Goal: Information Seeking & Learning: Learn about a topic

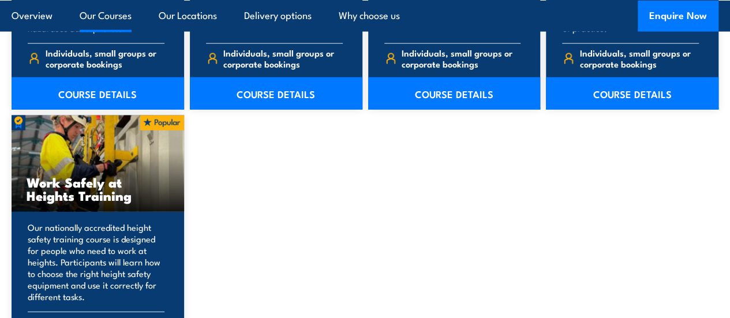
scroll to position [1430, 0]
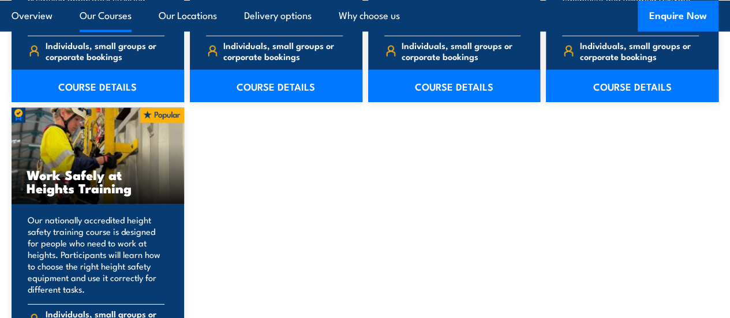
click at [102, 189] on div "Work Safely at Heights Training" at bounding box center [98, 156] width 173 height 96
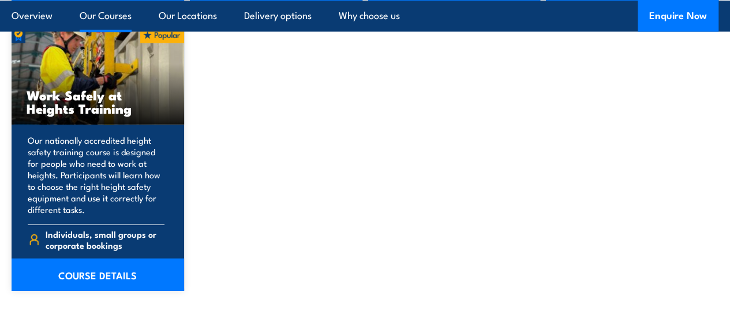
scroll to position [1513, 0]
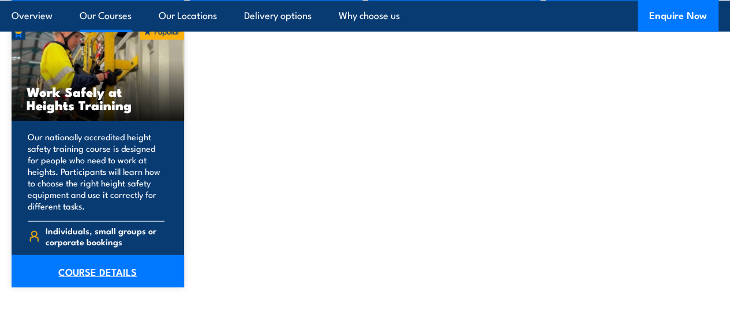
click at [110, 287] on link "COURSE DETAILS" at bounding box center [98, 271] width 173 height 32
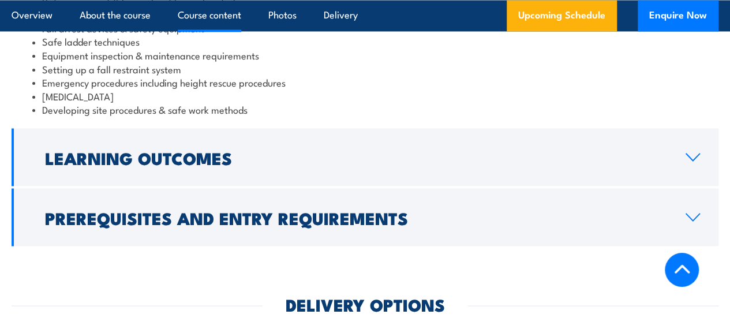
scroll to position [1048, 0]
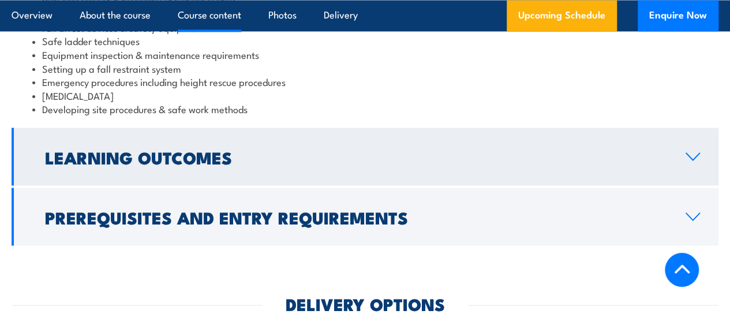
click at [186, 164] on h2 "Learning Outcomes" at bounding box center [356, 156] width 622 height 15
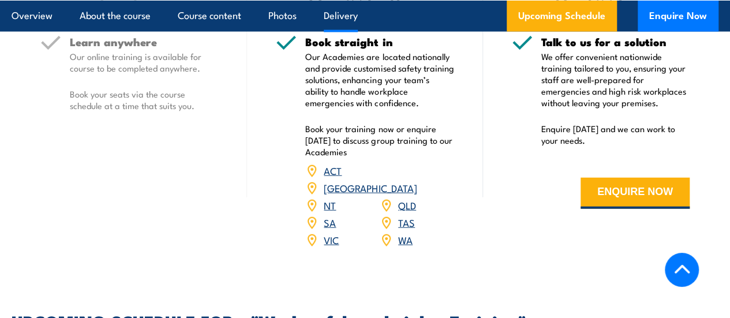
scroll to position [1386, 0]
